Goal: Find specific page/section: Find specific page/section

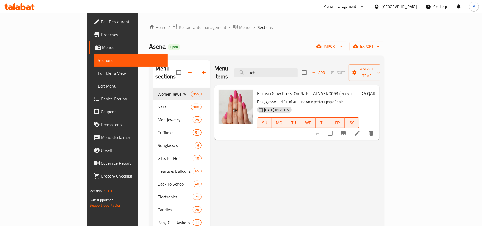
click at [408, 5] on div "[GEOGRAPHIC_DATA]" at bounding box center [398, 7] width 35 height 6
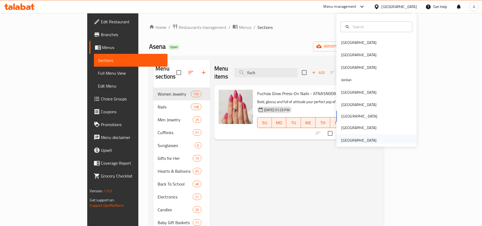
click at [356, 141] on div "[GEOGRAPHIC_DATA]" at bounding box center [358, 140] width 35 height 6
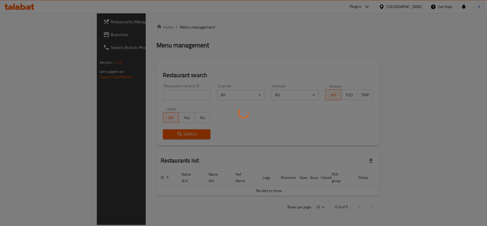
click at [114, 96] on div at bounding box center [243, 113] width 487 height 226
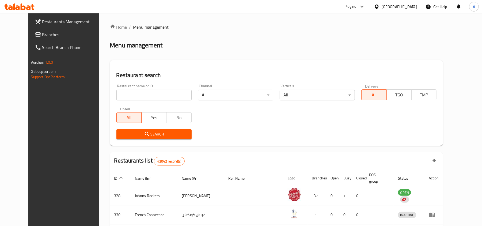
click at [116, 95] on input "search" at bounding box center [153, 95] width 75 height 11
paste input "8516"
type input "8516"
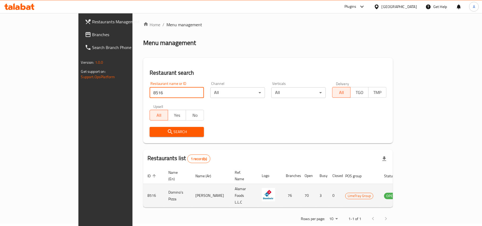
scroll to position [3, 0]
click at [418, 193] on icon "enhanced table" at bounding box center [415, 195] width 6 height 5
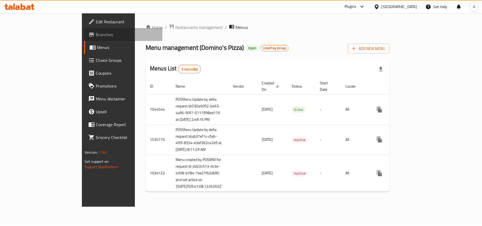
click at [96, 34] on span "Branches" at bounding box center [127, 34] width 62 height 6
